Goal: Task Accomplishment & Management: Use online tool/utility

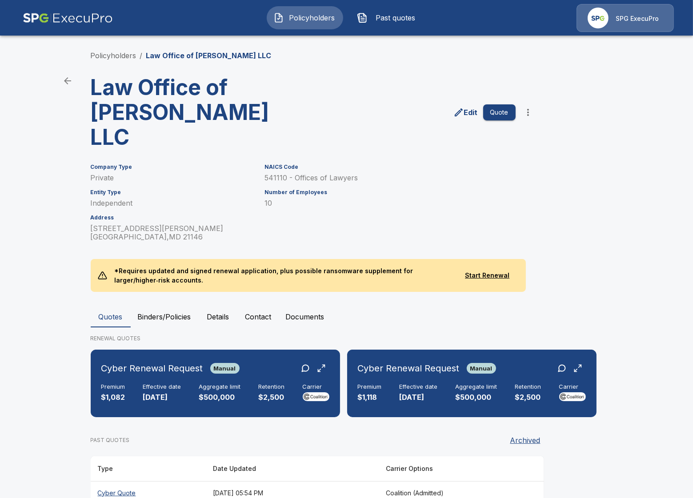
click at [131, 48] on div "Policyholders / Law Office of Steven M Berger LLC Law Office of Steven M Berger…" at bounding box center [346, 324] width 533 height 583
click at [120, 58] on link "Policyholders" at bounding box center [114, 55] width 46 height 9
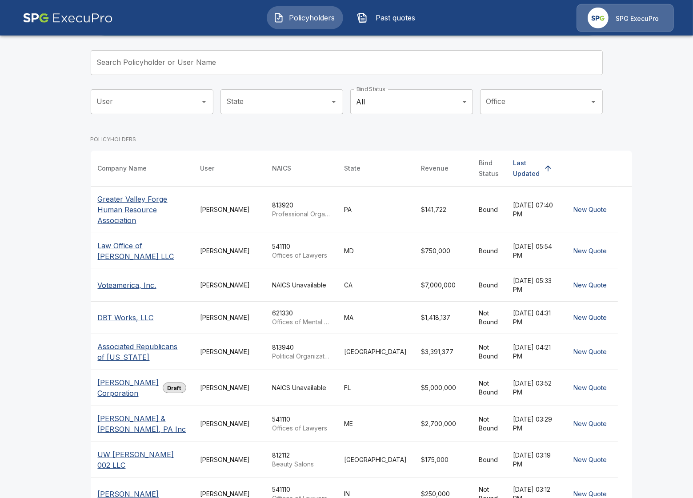
scroll to position [51, 0]
click at [116, 290] on p "Voteamerica, Inc." at bounding box center [127, 284] width 59 height 11
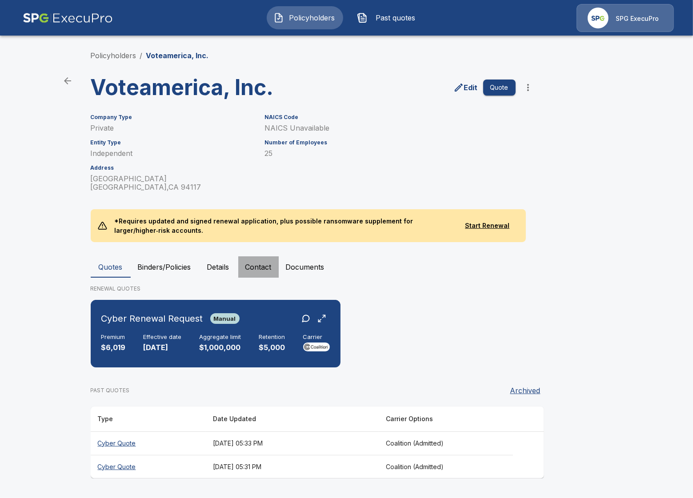
click at [263, 262] on button "Contact" at bounding box center [258, 266] width 40 height 21
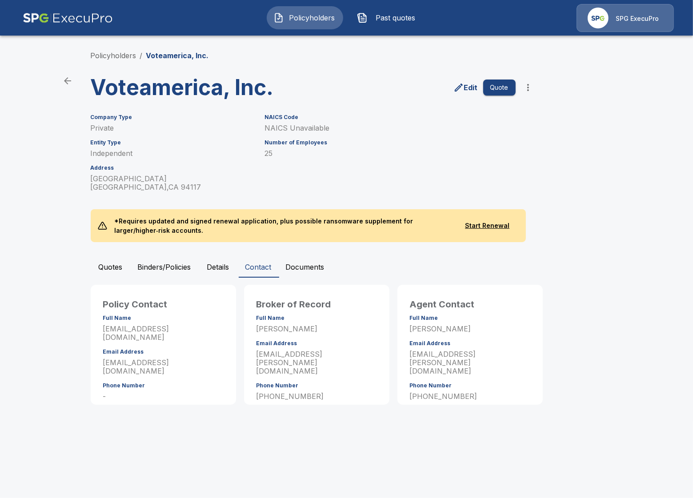
drag, startPoint x: 261, startPoint y: 360, endPoint x: 289, endPoint y: 361, distance: 27.6
click at [285, 361] on div "Broker of Record Full Name Dekotah Moreno Email Address dekotah.moreno@specialt…" at bounding box center [316, 350] width 135 height 121
click at [310, 358] on p "dekotah.moreno@specialtyprogramgroup.com" at bounding box center [316, 362] width 120 height 25
click at [219, 264] on button "Details" at bounding box center [218, 266] width 40 height 21
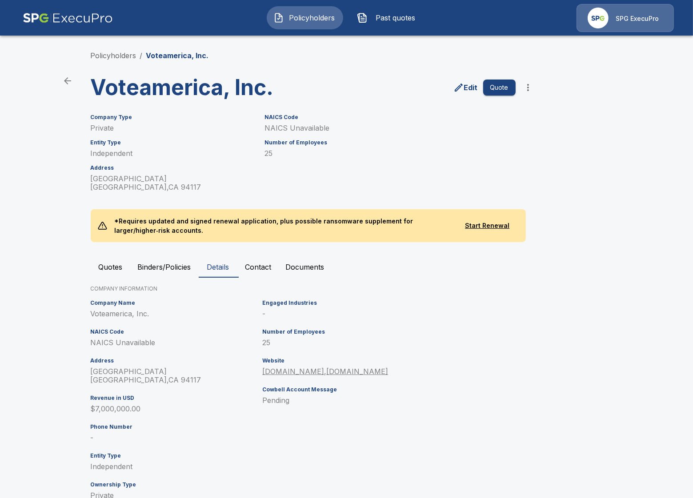
click at [98, 271] on button "Quotes" at bounding box center [111, 266] width 40 height 21
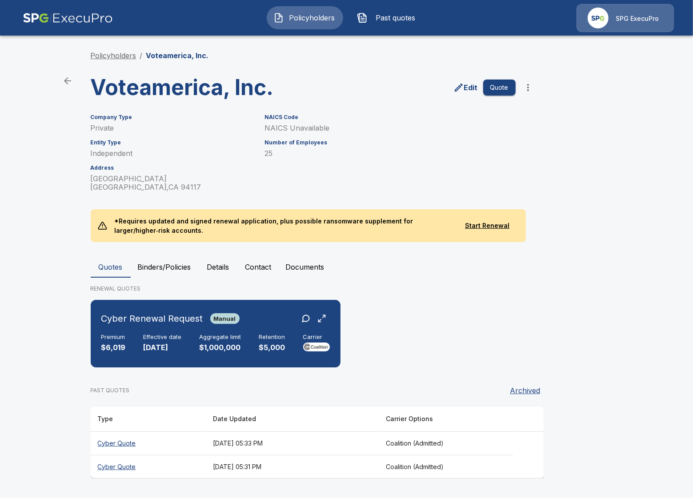
click at [107, 53] on link "Policyholders" at bounding box center [114, 55] width 46 height 9
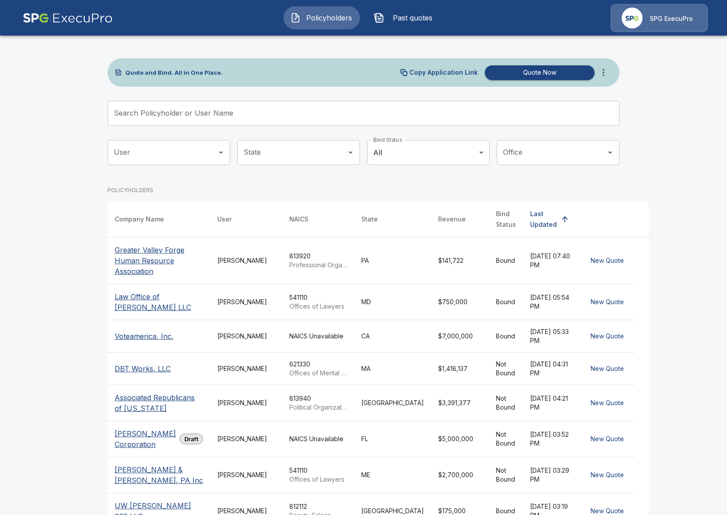
click at [258, 275] on td "[PERSON_NAME]" at bounding box center [246, 260] width 72 height 47
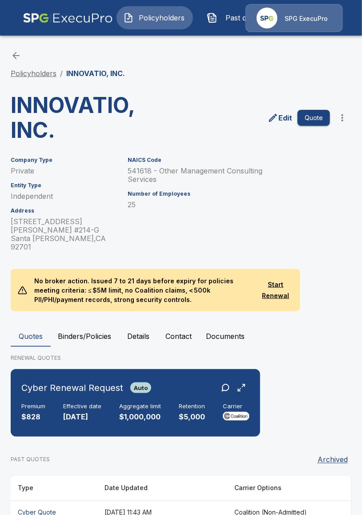
click at [35, 76] on link "Policyholders" at bounding box center [34, 73] width 46 height 9
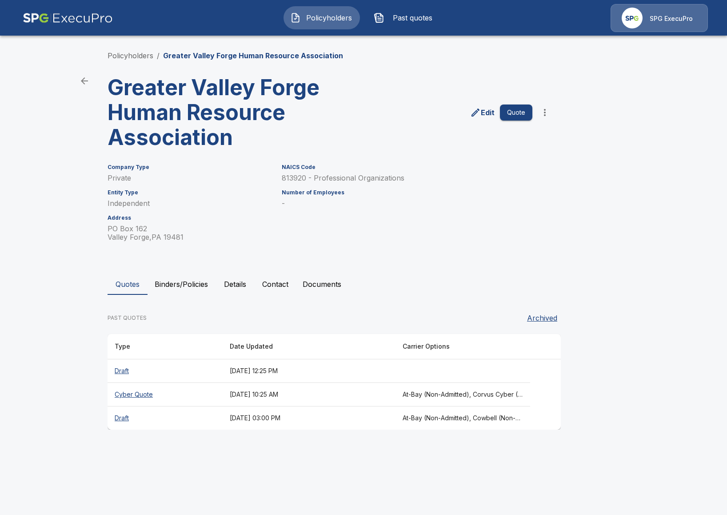
click at [143, 65] on div "Policyholders / [GEOGRAPHIC_DATA] Forge Human Resource Association Greater Vall…" at bounding box center [363, 239] width 533 height 413
drag, startPoint x: 140, startPoint y: 56, endPoint x: 357, endPoint y: 35, distance: 218.3
click at [140, 56] on link "Policyholders" at bounding box center [131, 55] width 46 height 9
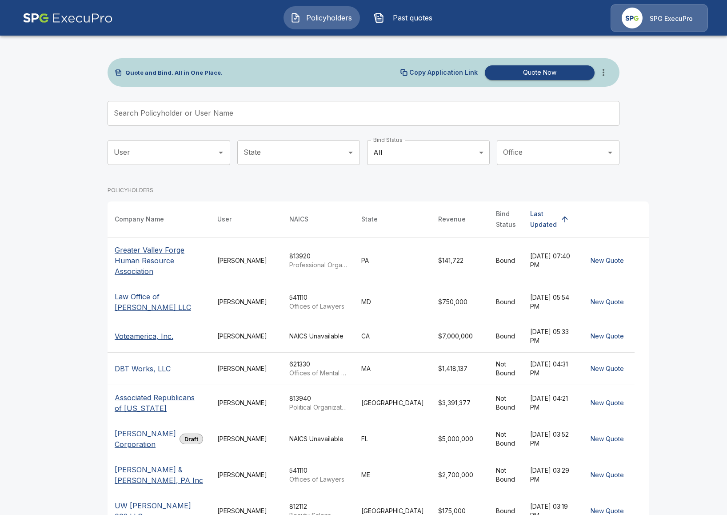
click at [87, 255] on main "Quote and Bind. All in One Place. Copy Application Link Quote Now Search Policy…" at bounding box center [363, 318] width 727 height 636
click at [149, 266] on p "Greater Valley Forge Human Resource Association" at bounding box center [159, 260] width 88 height 32
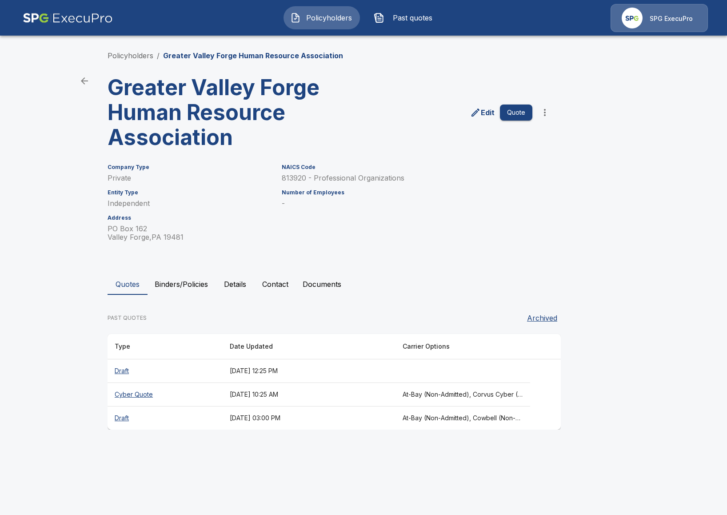
drag, startPoint x: 127, startPoint y: 54, endPoint x: 273, endPoint y: 50, distance: 145.8
click at [127, 54] on link "Policyholders" at bounding box center [131, 55] width 46 height 9
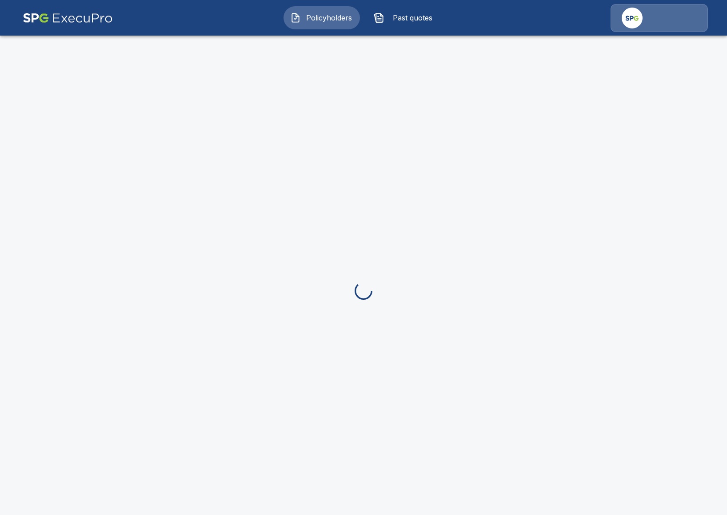
click at [90, 178] on div at bounding box center [363, 290] width 727 height 515
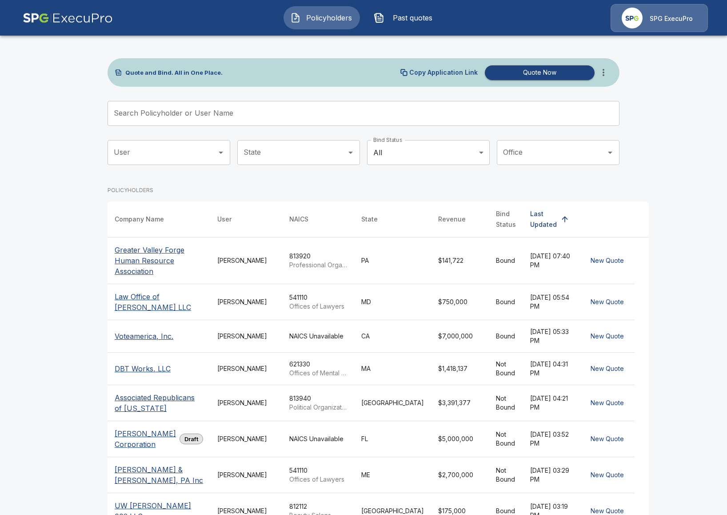
click at [605, 74] on icon "more" at bounding box center [603, 72] width 11 height 11
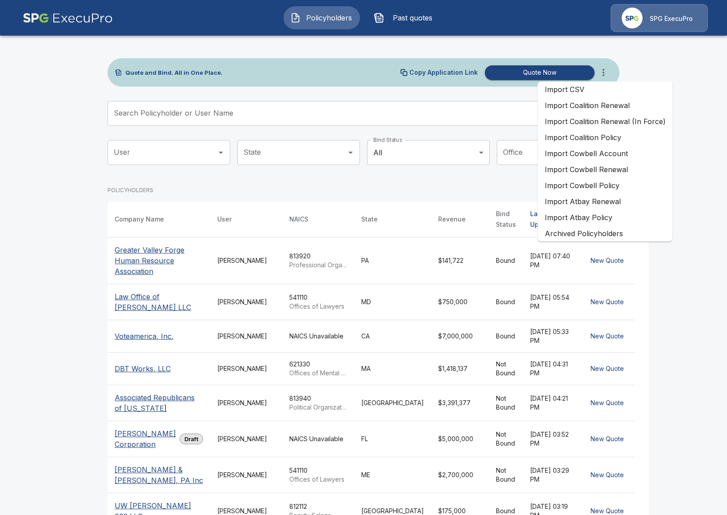
drag, startPoint x: 59, startPoint y: 201, endPoint x: 396, endPoint y: 144, distance: 341.5
click at [62, 200] on main "Quote and Bind. All in One Place. Copy Application Link Quote Now Search Policy…" at bounding box center [363, 318] width 727 height 636
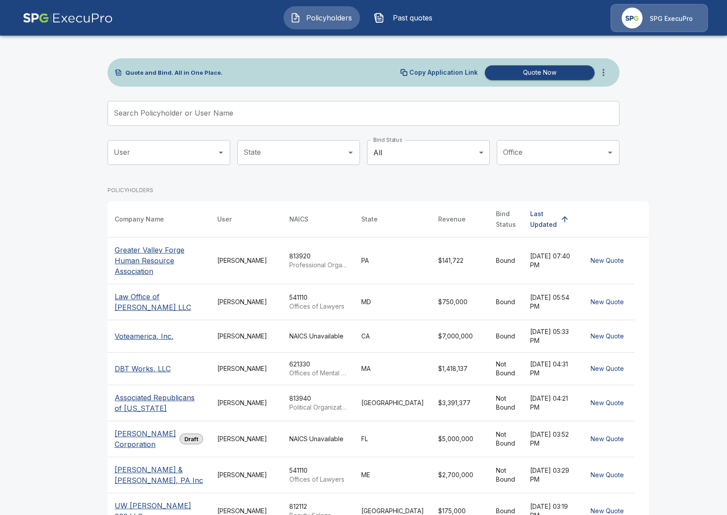
click at [609, 77] on button "more" at bounding box center [604, 73] width 18 height 18
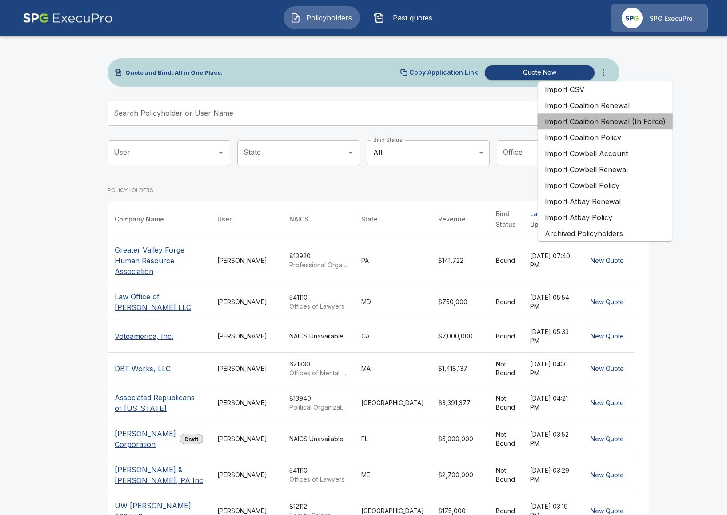
click at [634, 125] on li "Import Coalition Renewal (In Force)" at bounding box center [605, 121] width 135 height 16
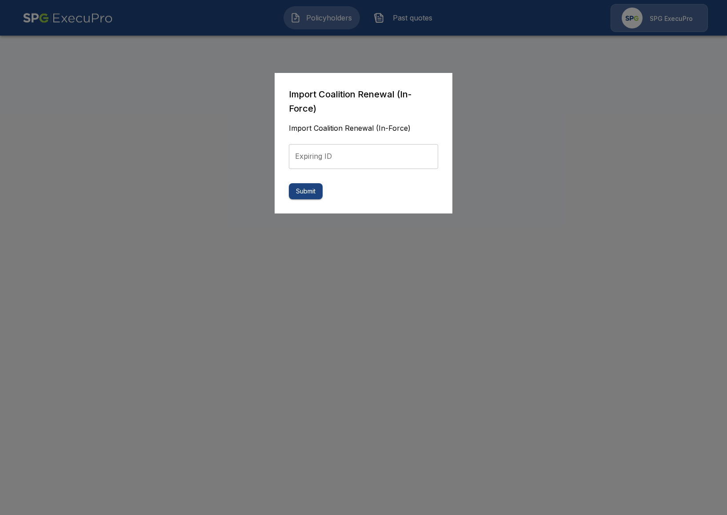
click at [631, 162] on div at bounding box center [363, 257] width 727 height 515
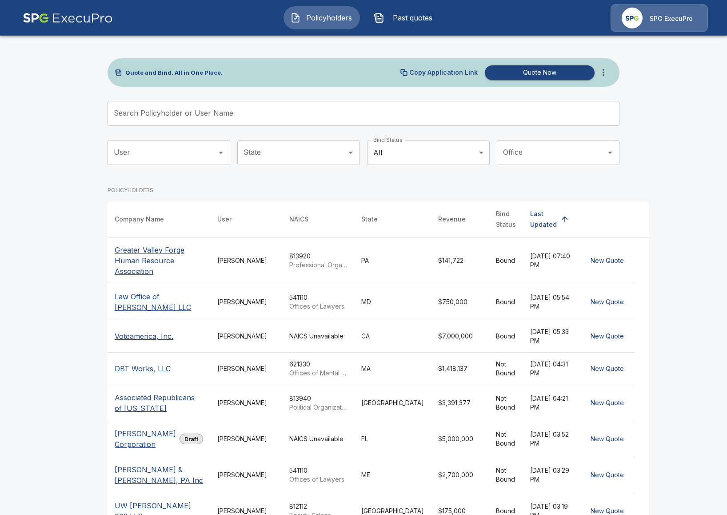
click at [611, 78] on div "Copy Application Link Quote Now" at bounding box center [506, 73] width 212 height 18
click at [608, 72] on icon "more" at bounding box center [603, 72] width 11 height 11
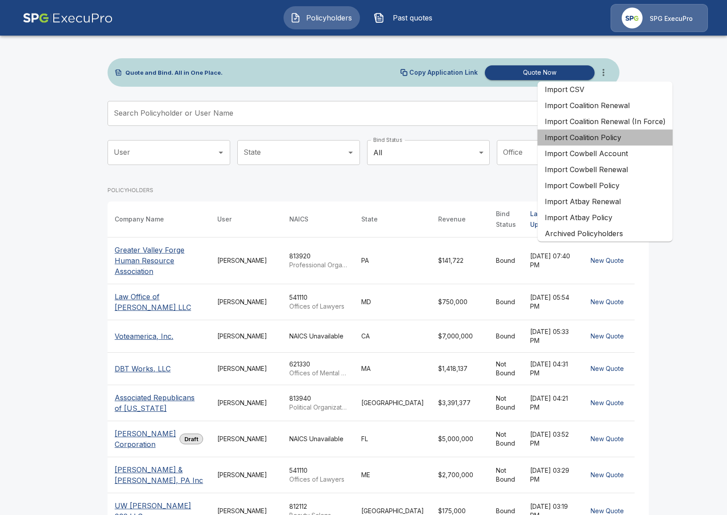
click at [621, 137] on li "Import Coalition Policy" at bounding box center [605, 137] width 135 height 16
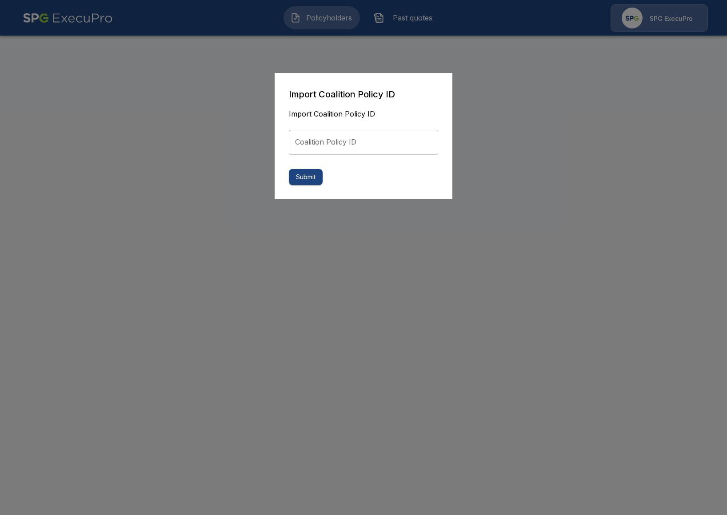
click at [607, 143] on div at bounding box center [363, 257] width 727 height 515
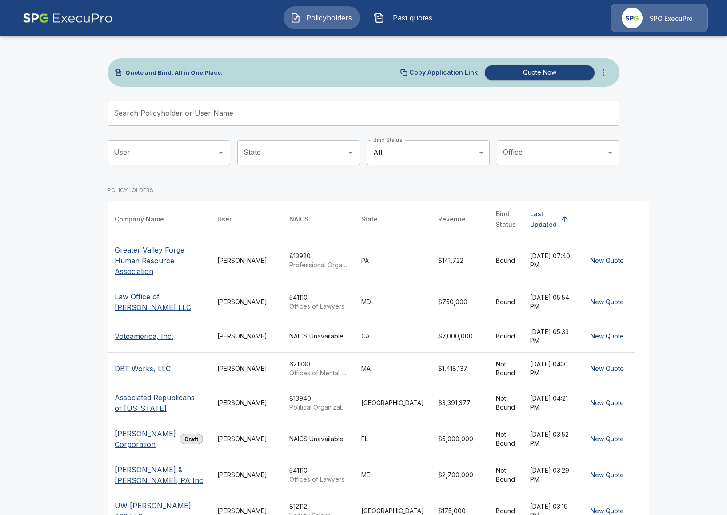
drag, startPoint x: 694, startPoint y: 52, endPoint x: 662, endPoint y: 68, distance: 36.6
click at [694, 52] on main "Quote and Bind. All in One Place. Copy Application Link Quote Now Search Policy…" at bounding box center [363, 318] width 727 height 636
click at [609, 67] on button "more" at bounding box center [604, 73] width 18 height 18
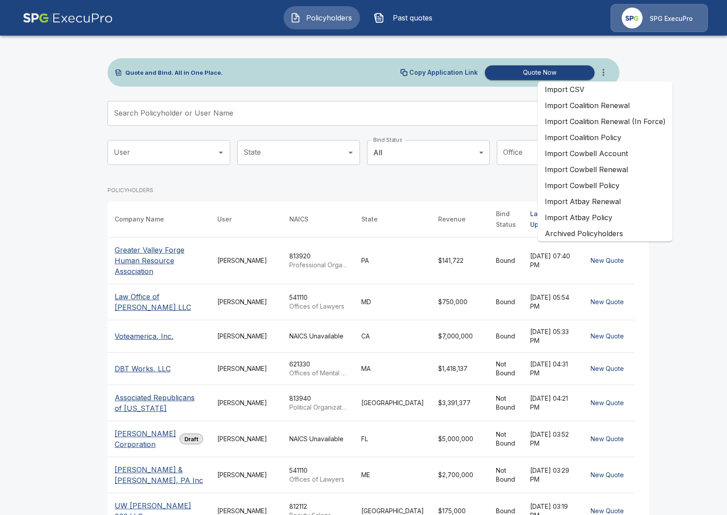
click at [82, 353] on main "Quote and Bind. All in One Place. Copy Application Link Quote Now Search Policy…" at bounding box center [363, 318] width 727 height 636
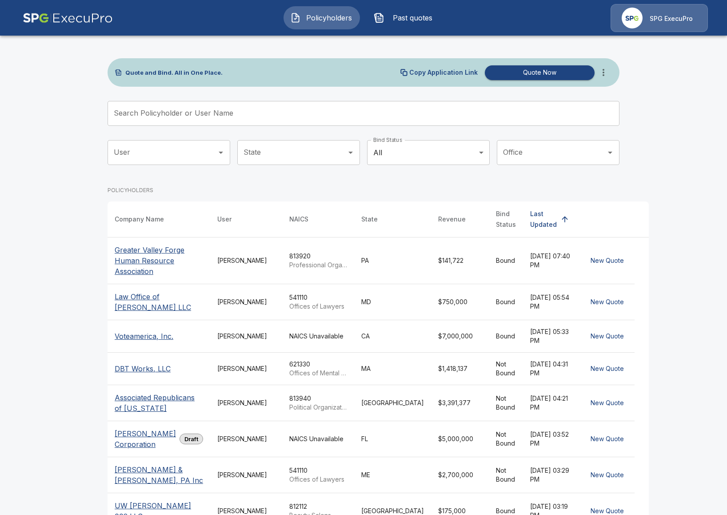
click at [14, 418] on main "Quote and Bind. All in One Place. Copy Application Link Quote Now Search Policy…" at bounding box center [363, 318] width 727 height 636
click at [66, 235] on main "Quote and Bind. All in One Place. Copy Application Link Quote Now Search Policy…" at bounding box center [363, 318] width 727 height 636
